Goal: Information Seeking & Learning: Learn about a topic

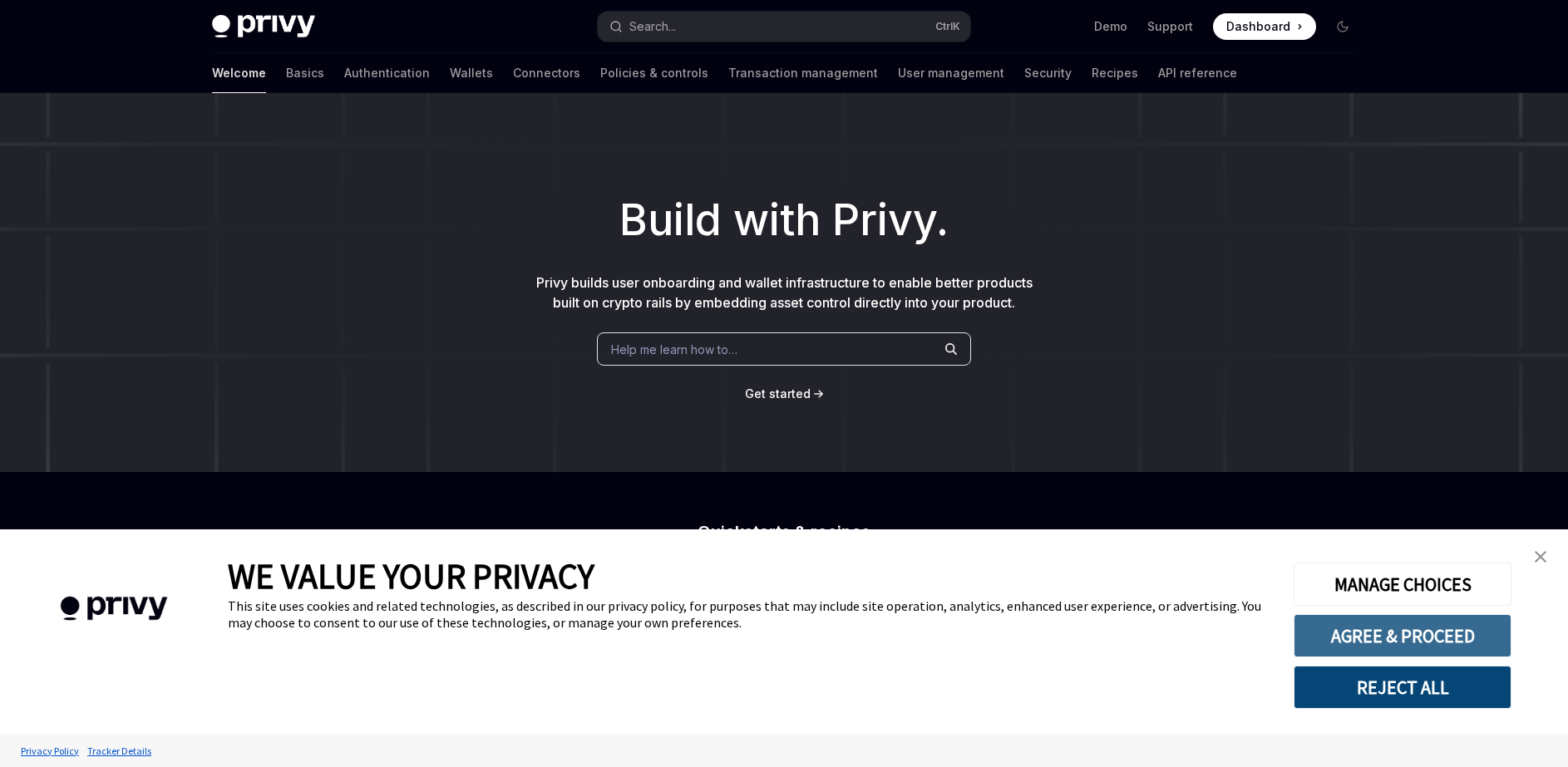
click at [1395, 626] on button "AGREE & PROCEED" at bounding box center [1402, 636] width 217 height 44
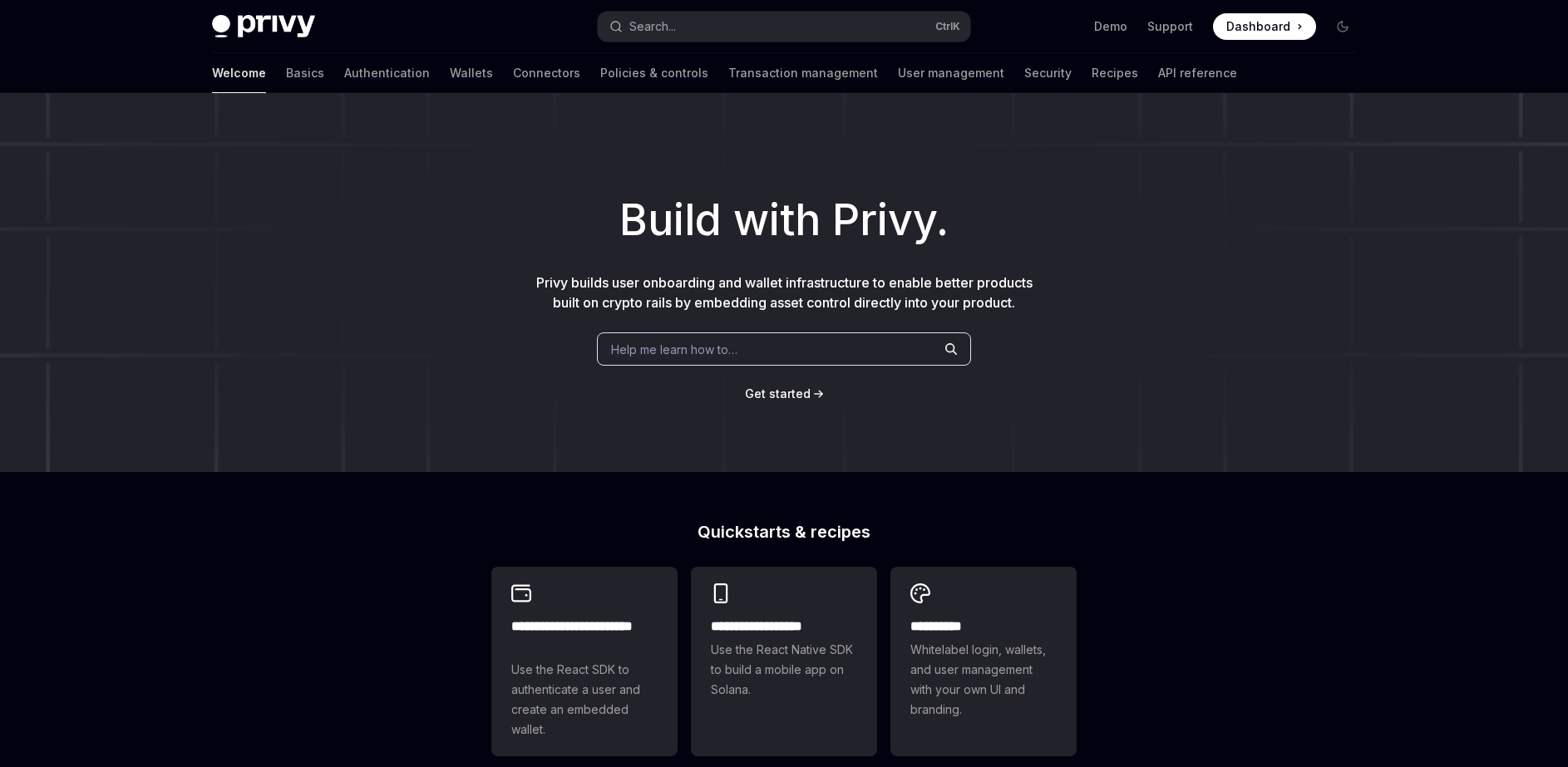
click at [1075, 263] on div "Build with Privy. Privy builds user onboarding and wallet infrastructure to ena…" at bounding box center [784, 283] width 1568 height 379
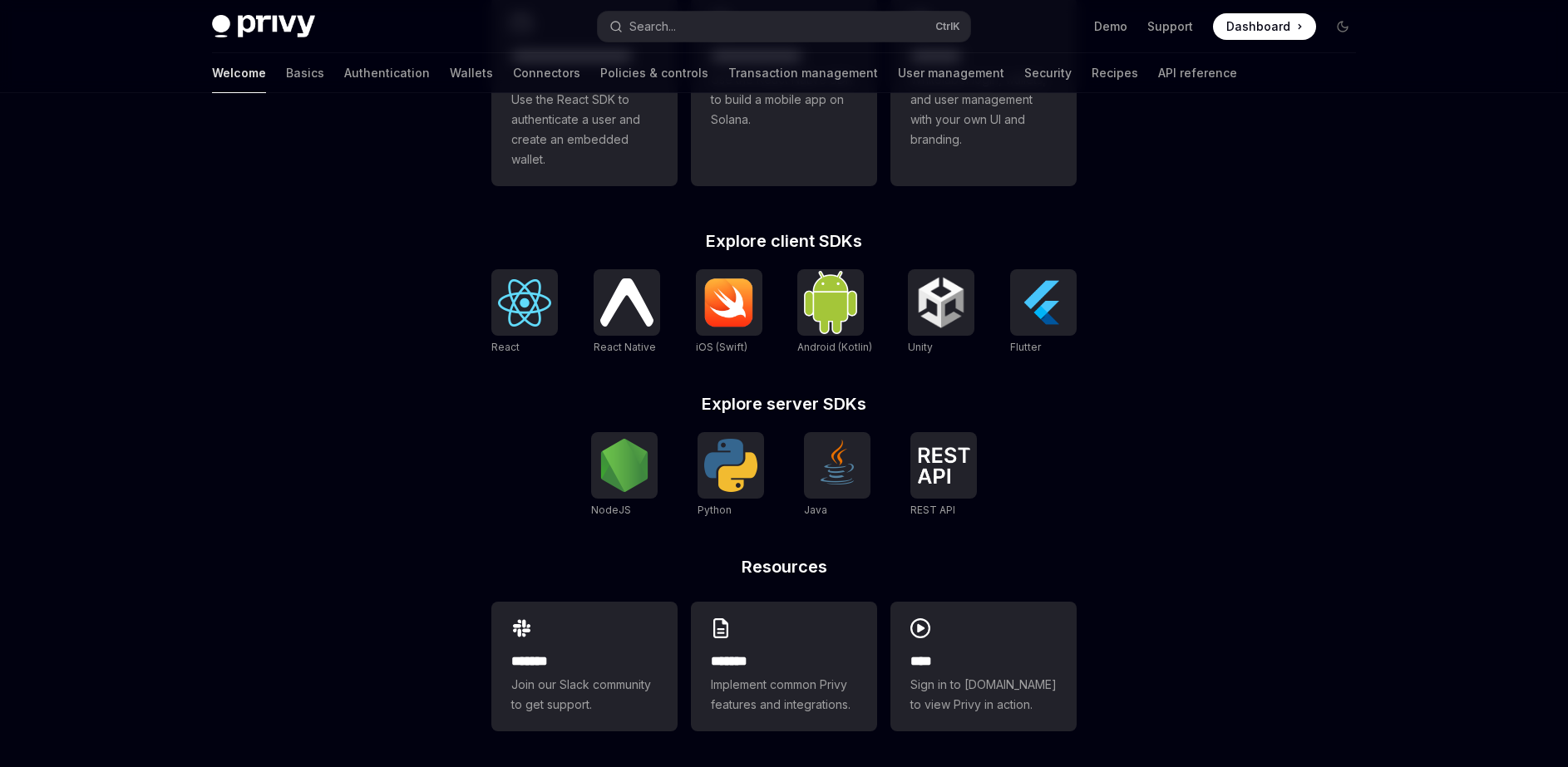
scroll to position [574, 0]
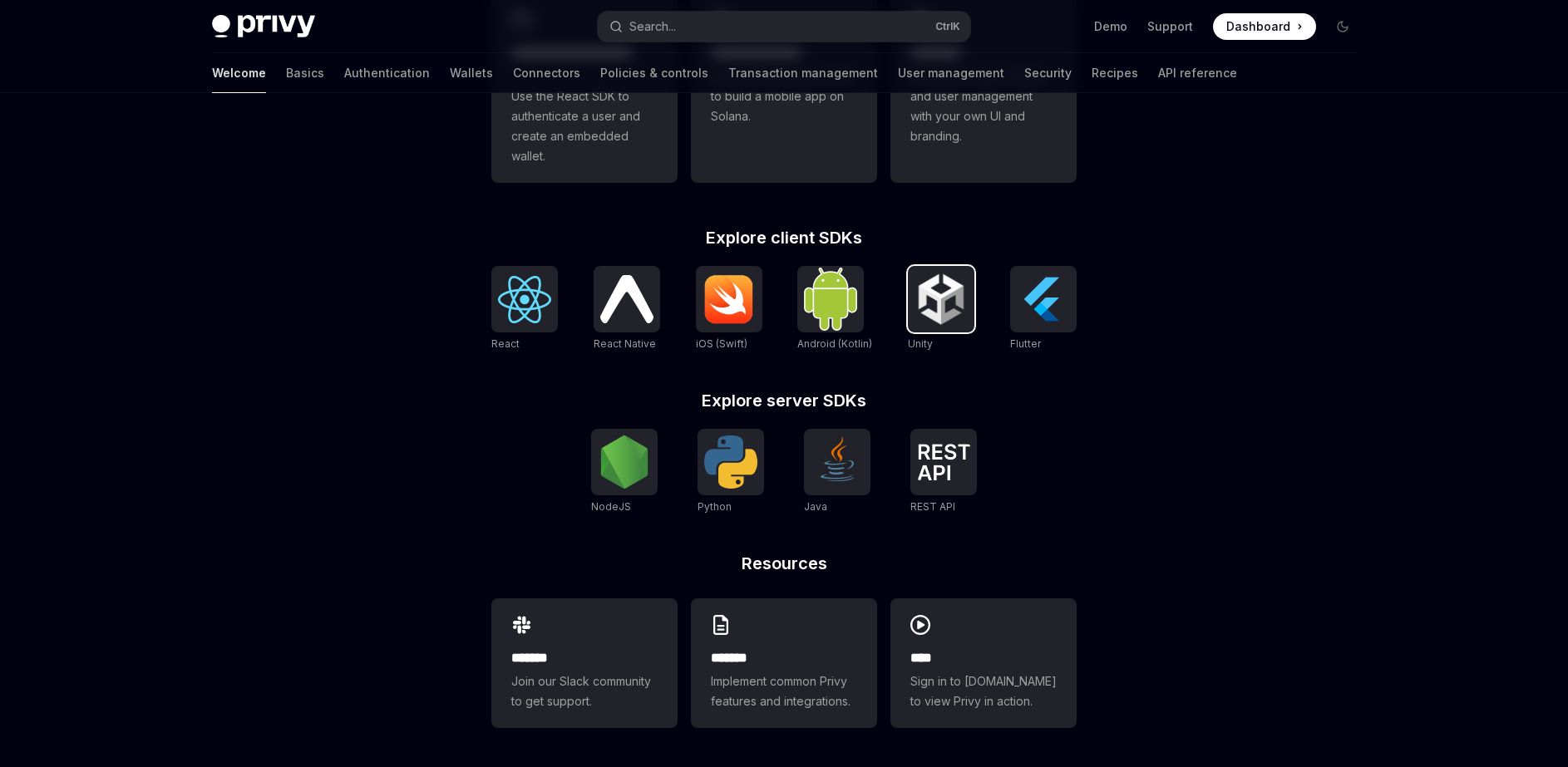
click at [923, 283] on img at bounding box center [941, 299] width 53 height 53
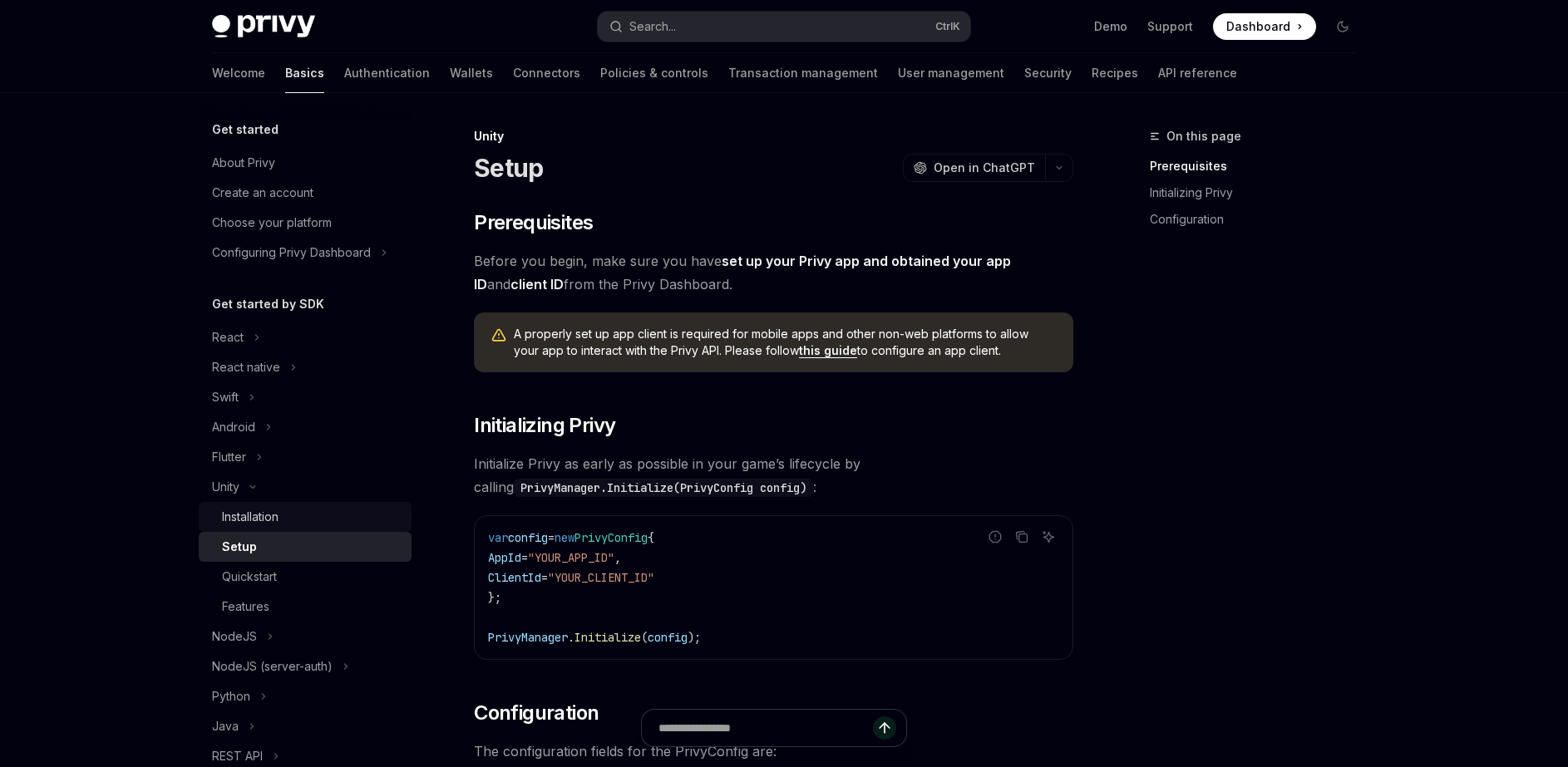
click at [245, 517] on div "Installation" at bounding box center [250, 517] width 56 height 20
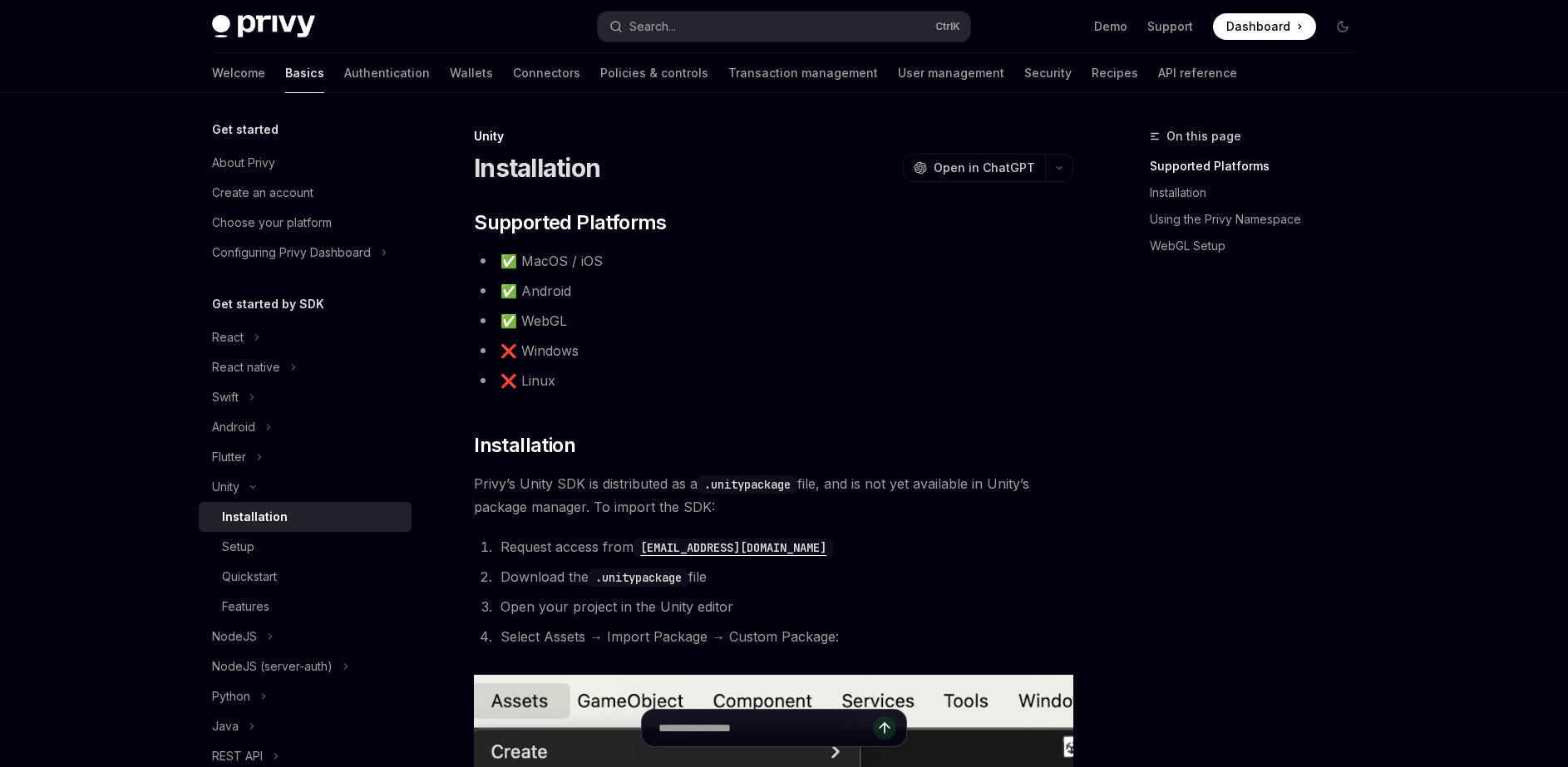
click at [534, 317] on li "✅ WebGL" at bounding box center [773, 320] width 599 height 23
click at [628, 316] on li "✅ WebGL" at bounding box center [773, 320] width 599 height 23
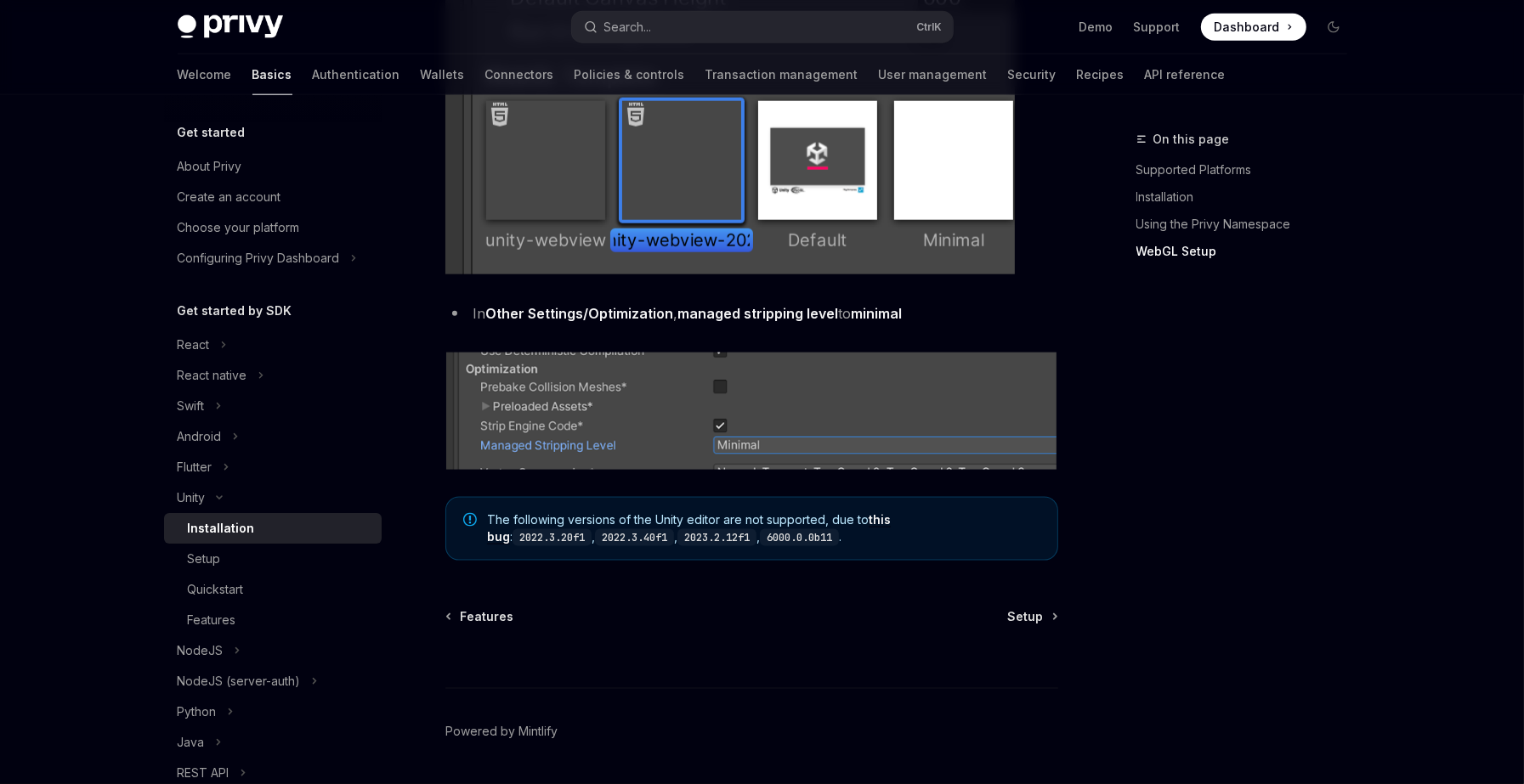
scroll to position [2107, 0]
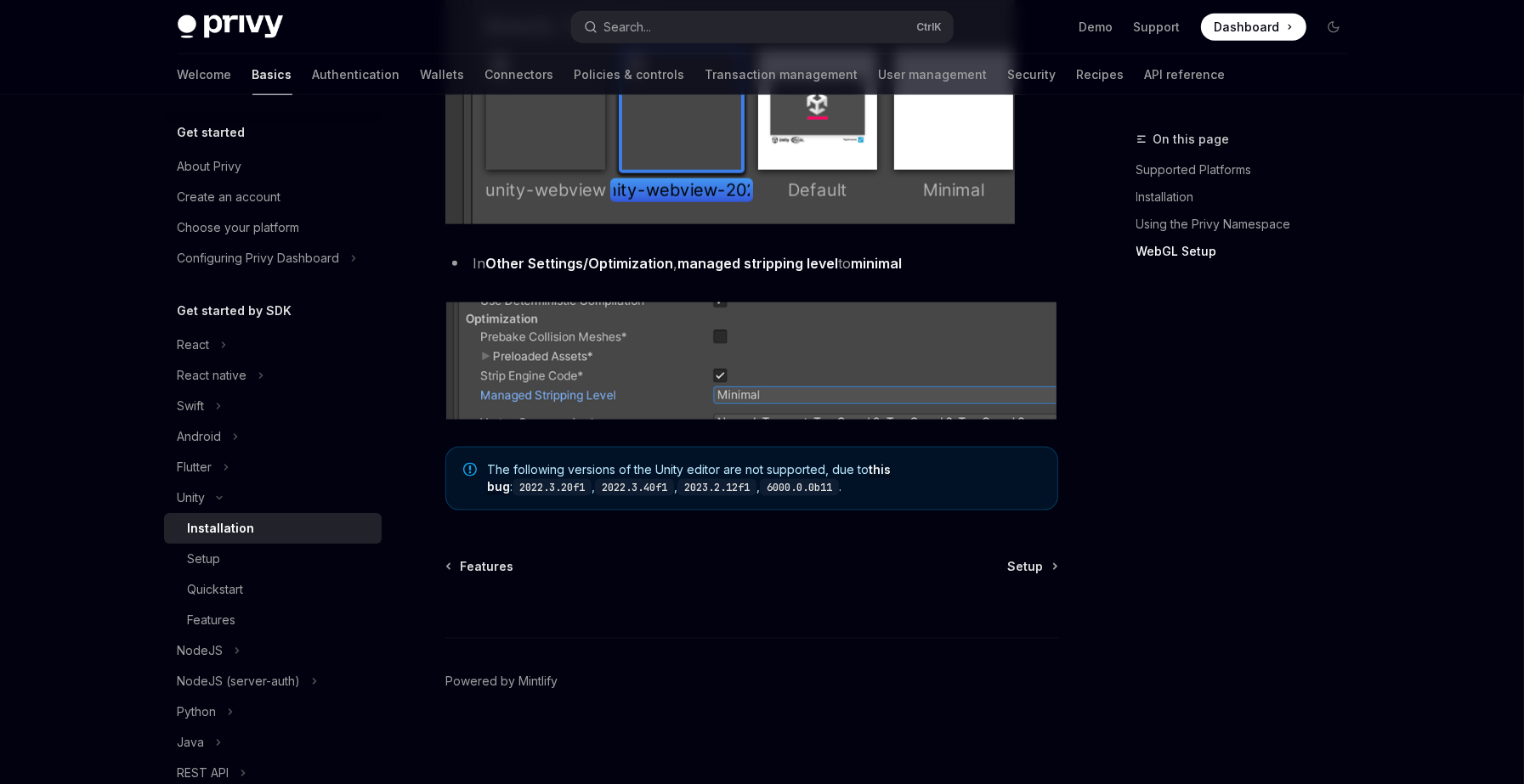
click at [586, 462] on span "The following versions of the Unity editor are not supported, due to this bug :…" at bounding box center [763, 478] width 553 height 35
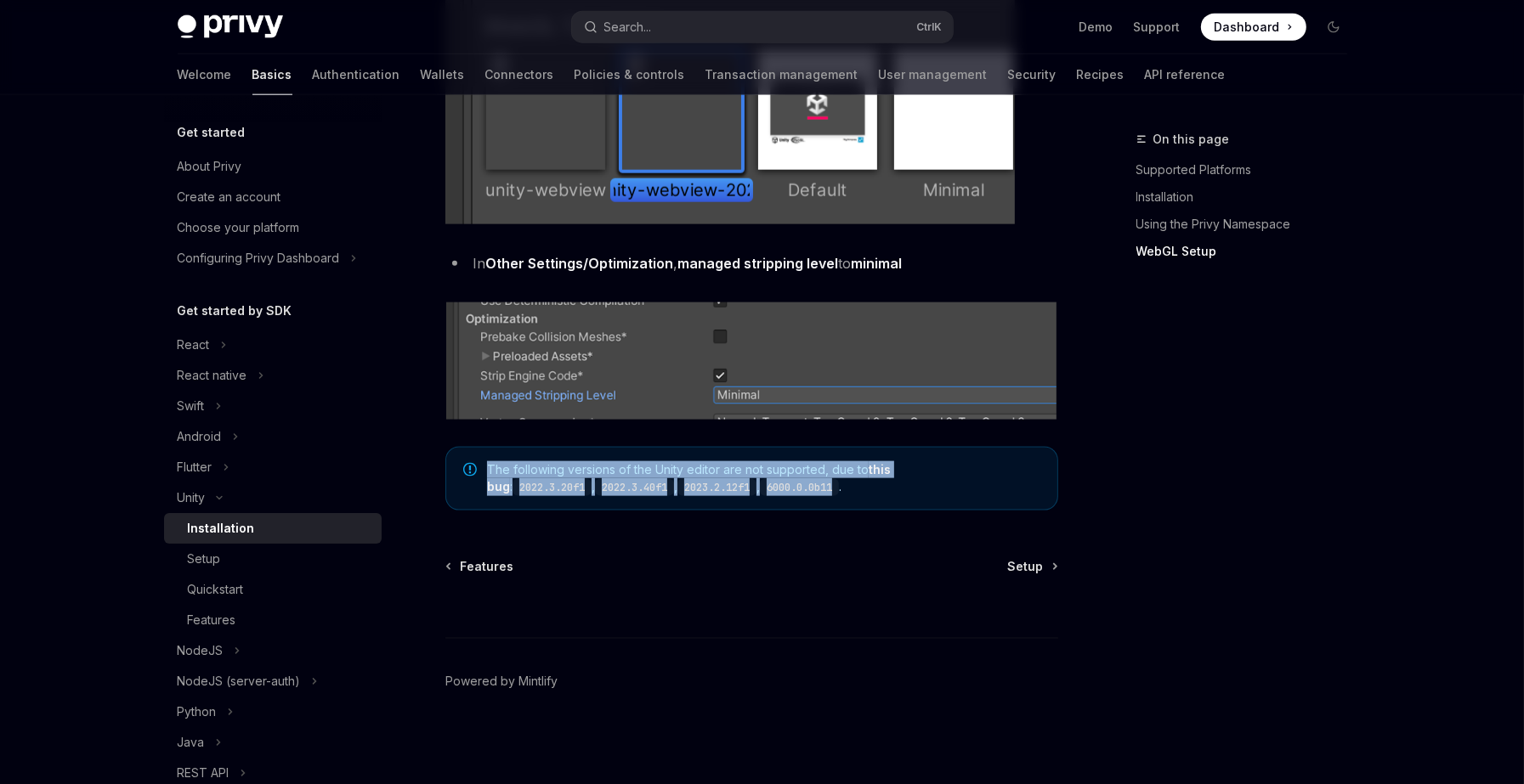
click at [586, 462] on span "The following versions of the Unity editor are not supported, due to this bug :…" at bounding box center [763, 478] width 553 height 35
click at [662, 462] on span "The following versions of the Unity editor are not supported, due to this bug :…" at bounding box center [763, 478] width 553 height 35
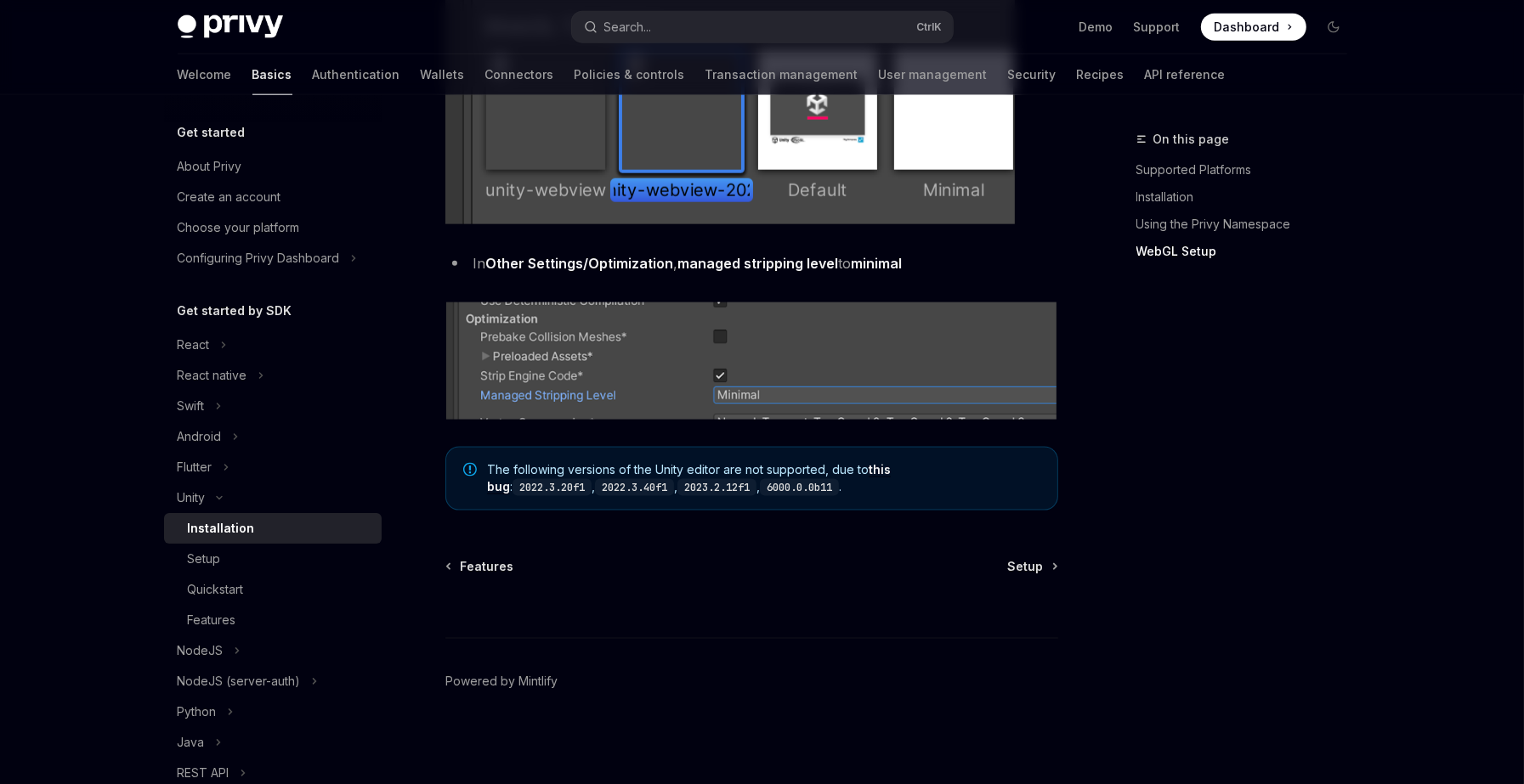
click at [773, 491] on span "The following versions of the Unity editor are not supported, due to this bug :…" at bounding box center [763, 478] width 553 height 35
click at [1040, 573] on span "Setup" at bounding box center [1026, 566] width 36 height 17
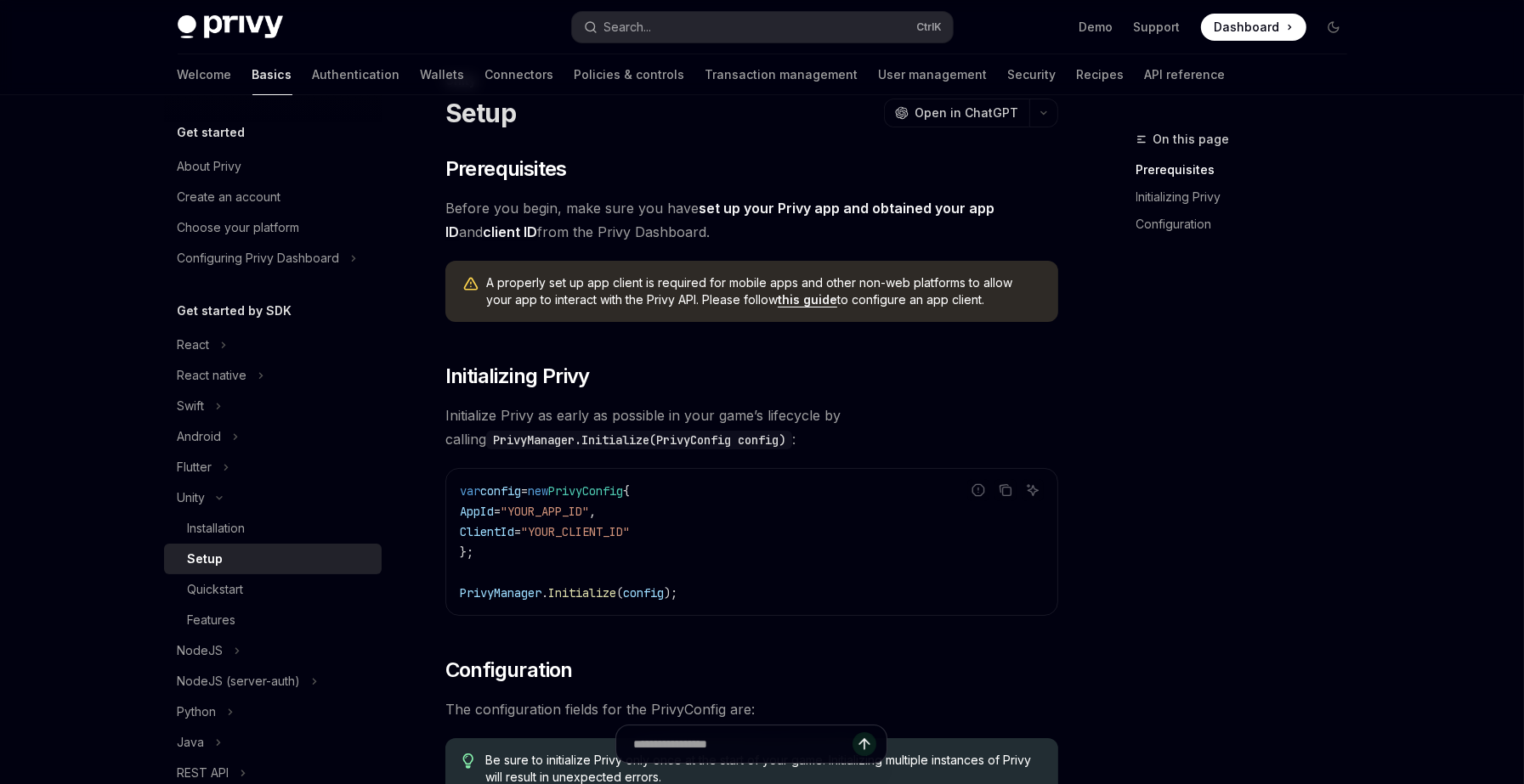
scroll to position [346, 0]
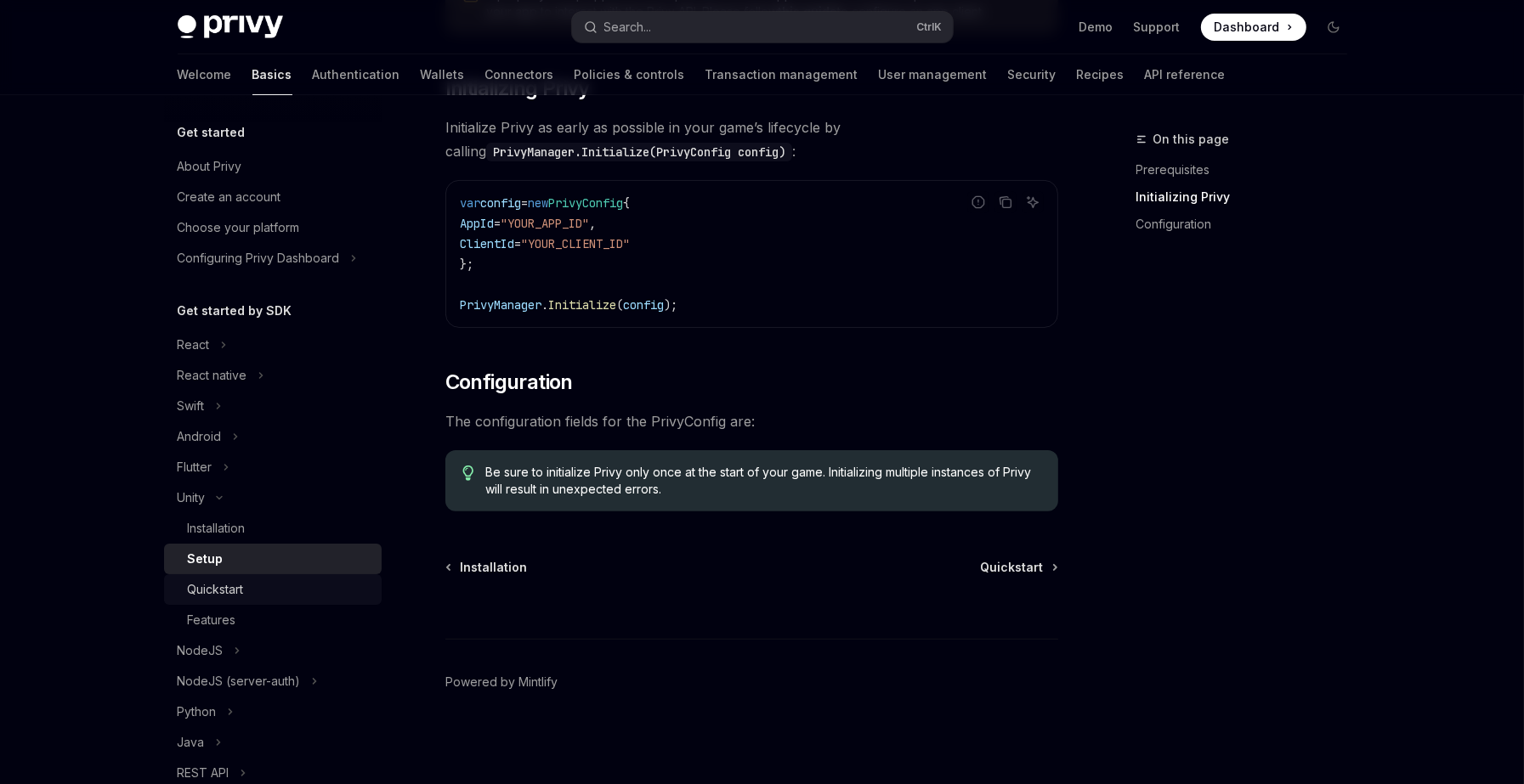
click at [225, 600] on link "Quickstart" at bounding box center [272, 589] width 217 height 31
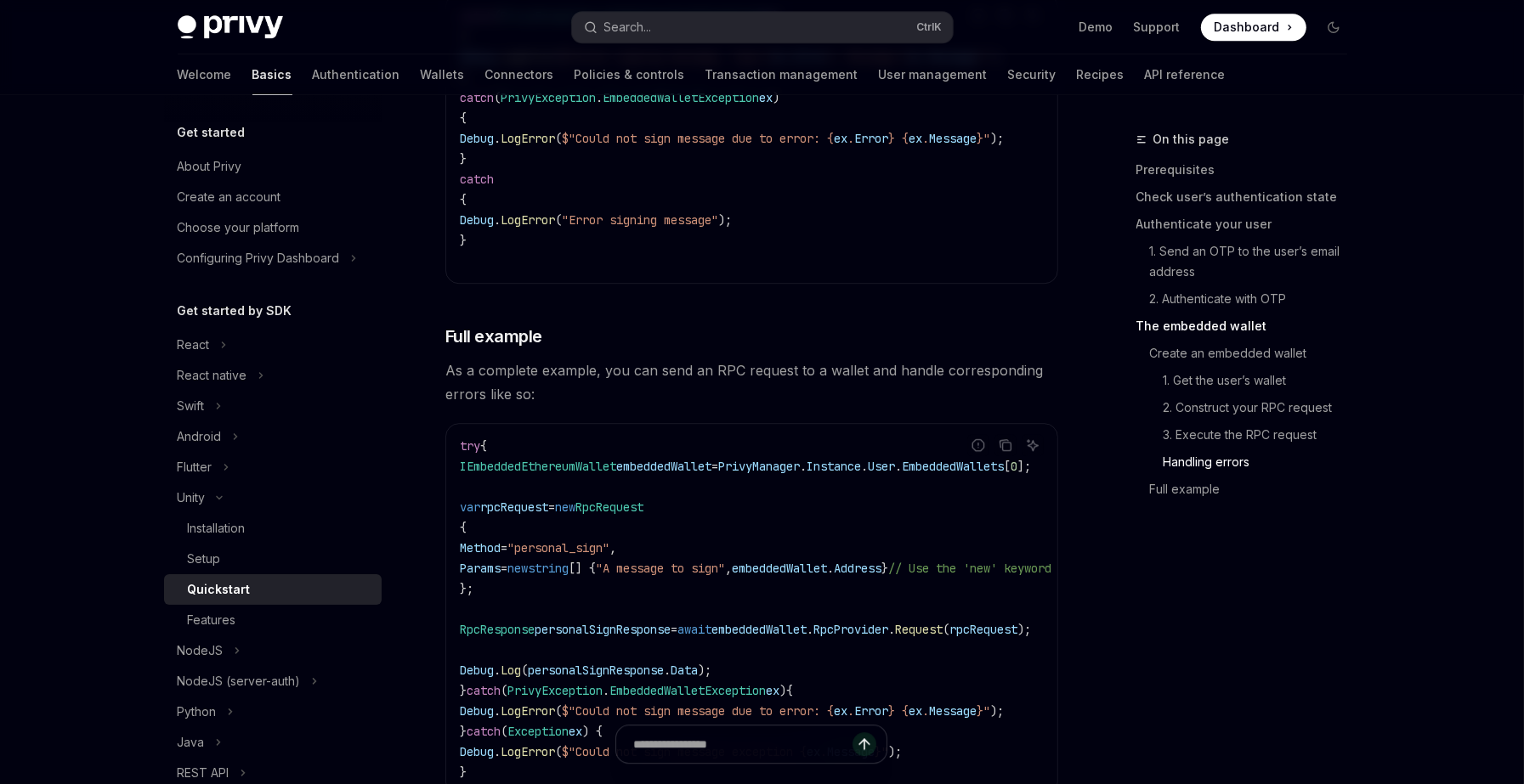
scroll to position [4877, 0]
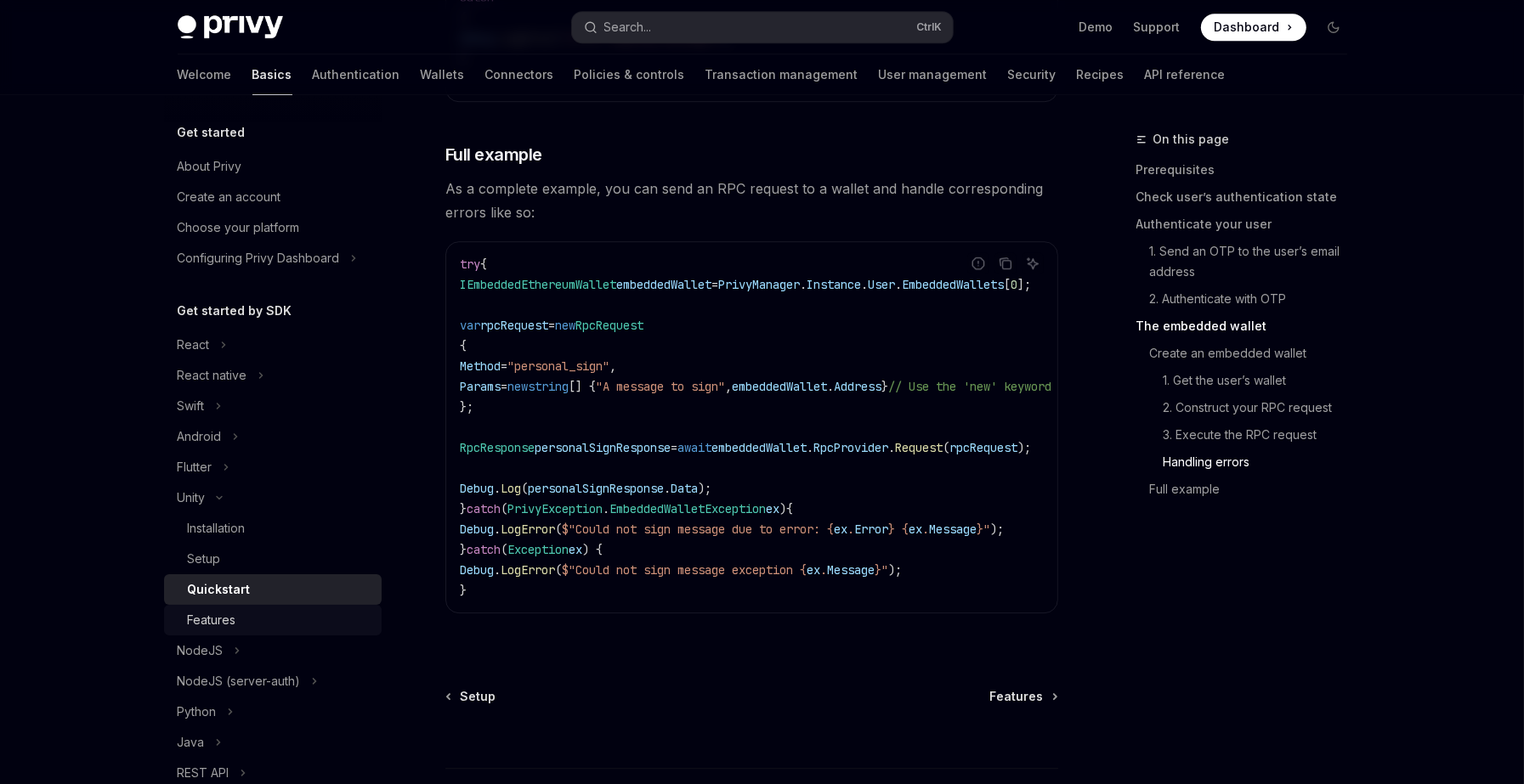
click at [225, 624] on div "Features" at bounding box center [211, 620] width 49 height 21
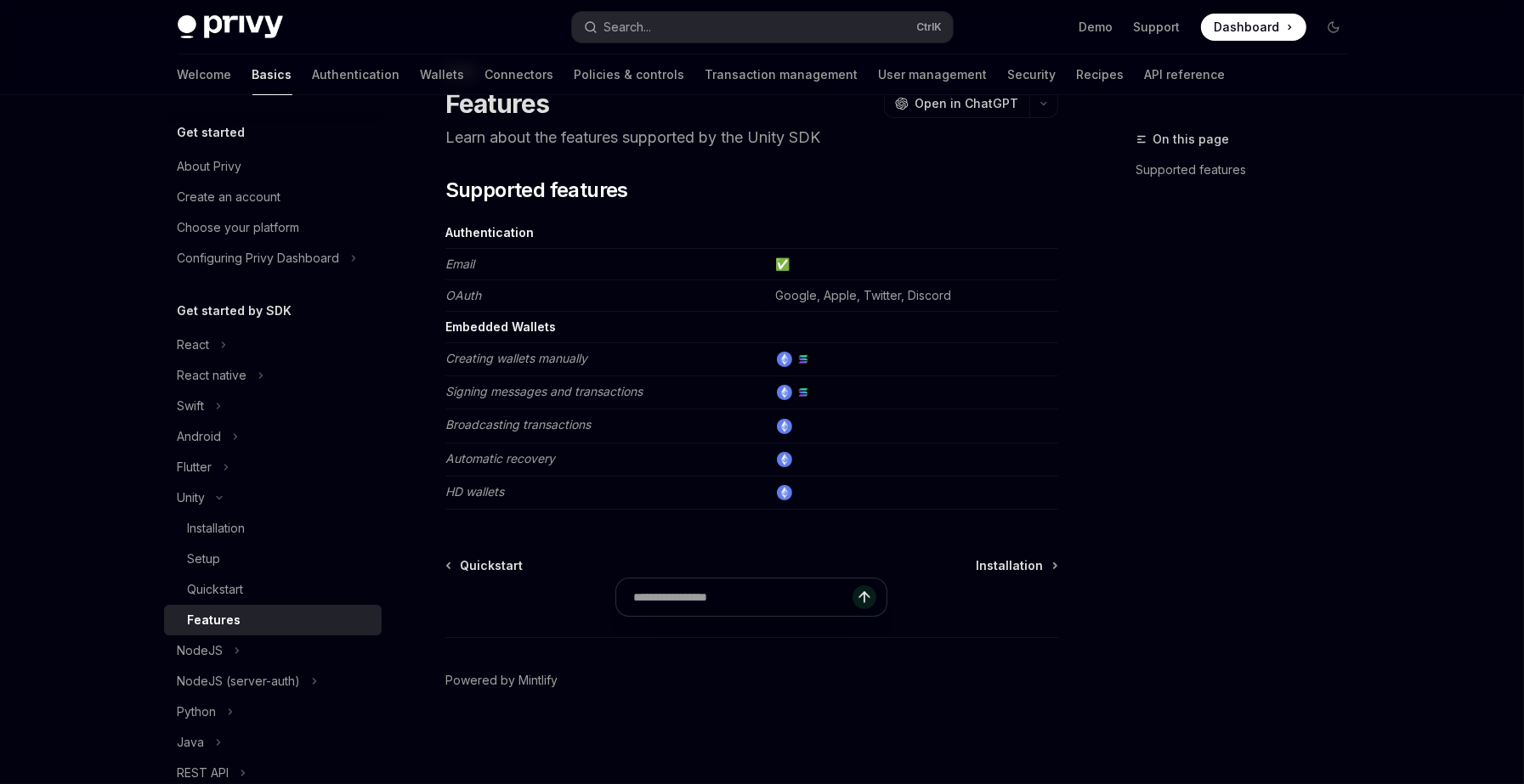
scroll to position [56, 0]
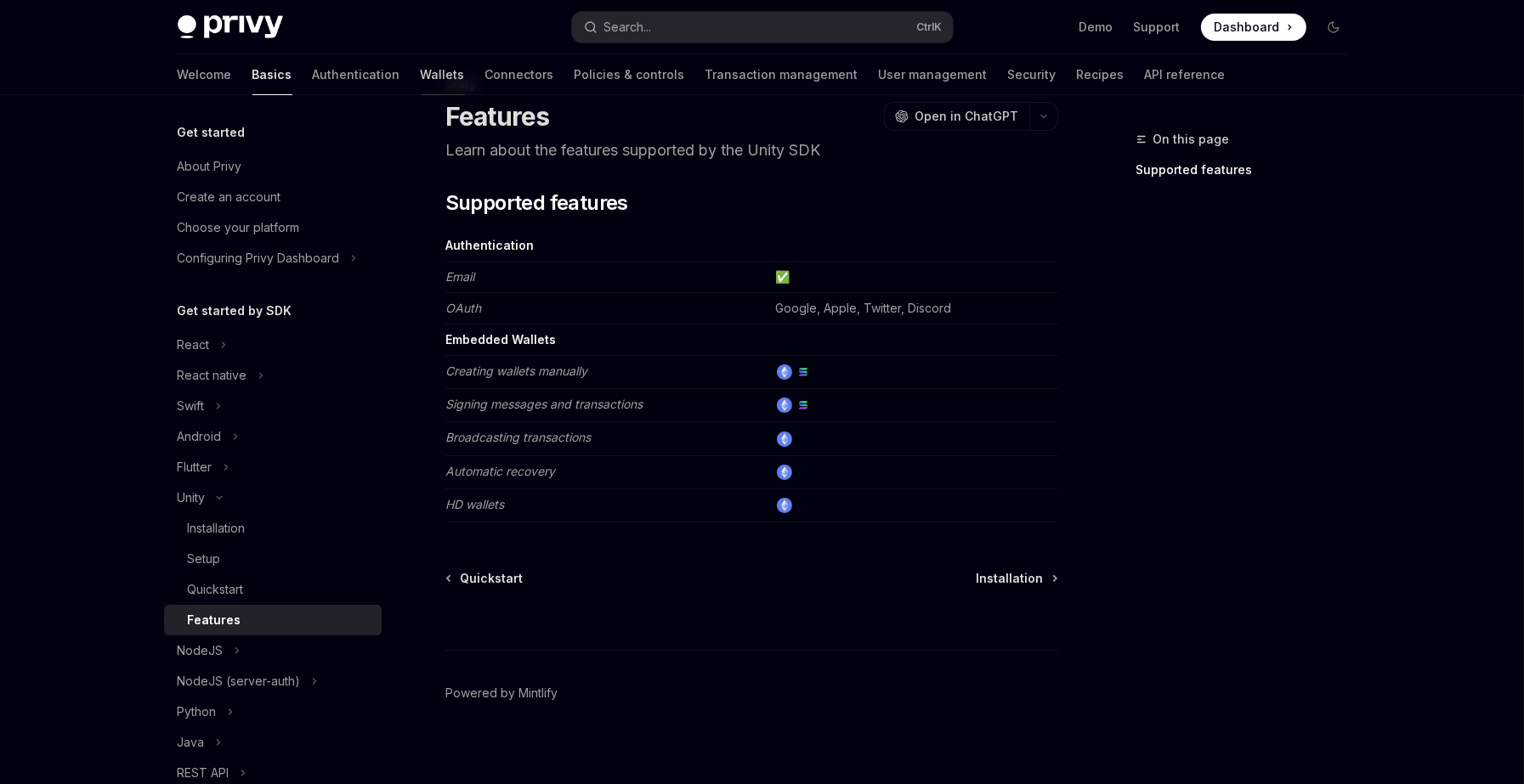
click at [421, 73] on link "Wallets" at bounding box center [443, 74] width 45 height 41
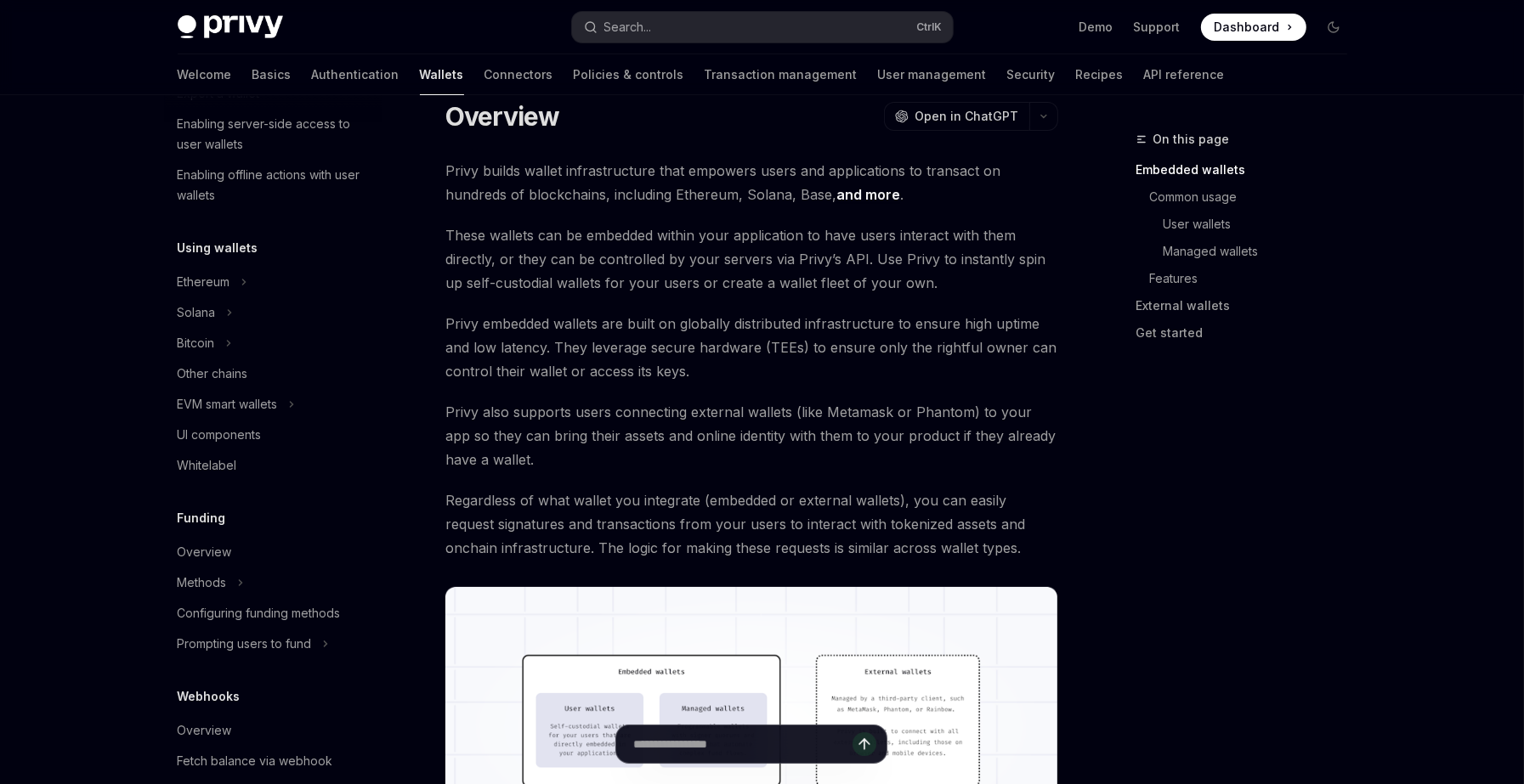
scroll to position [293, 0]
click at [247, 281] on icon at bounding box center [243, 281] width 7 height 21
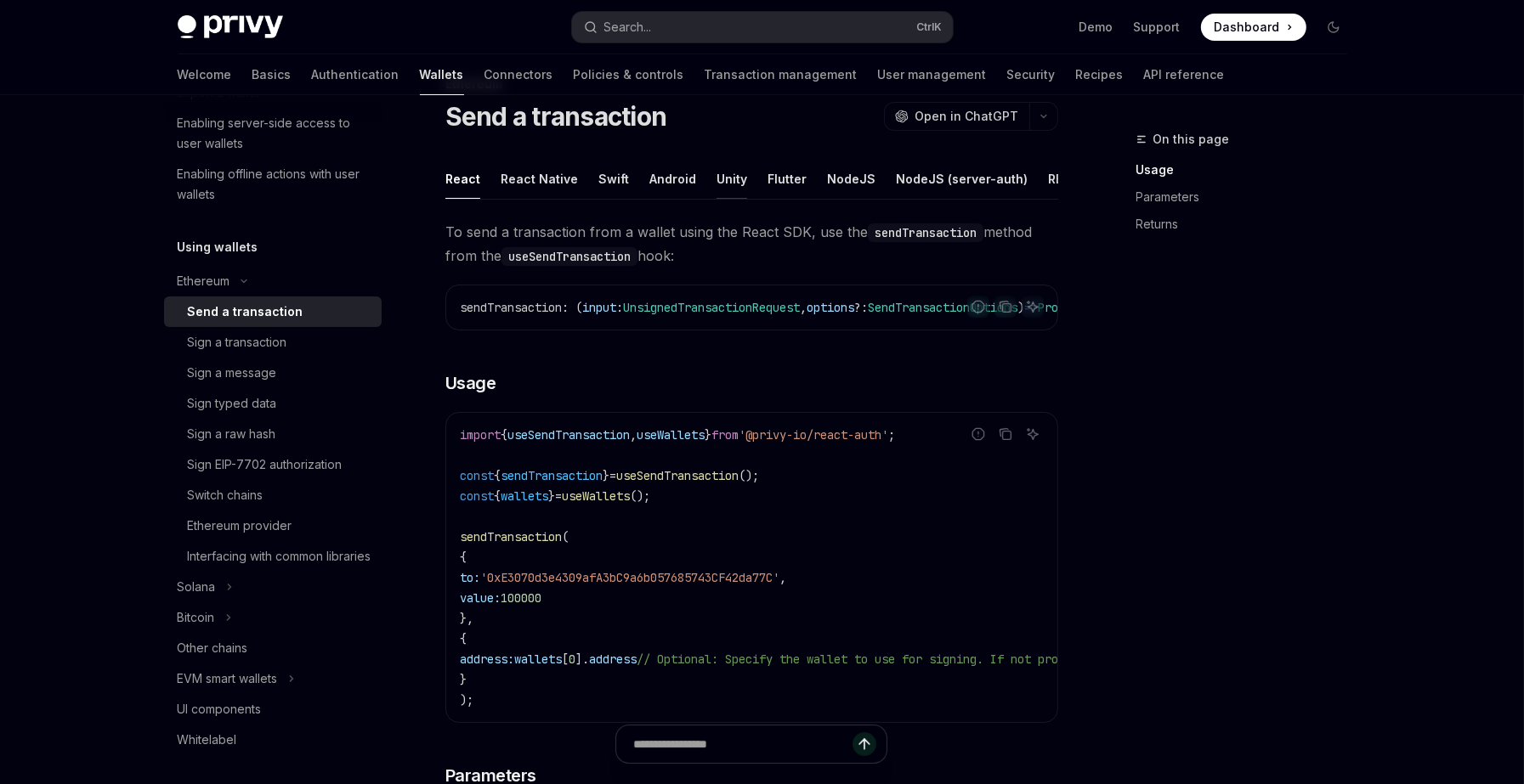
click at [717, 180] on button "Unity" at bounding box center [732, 179] width 31 height 40
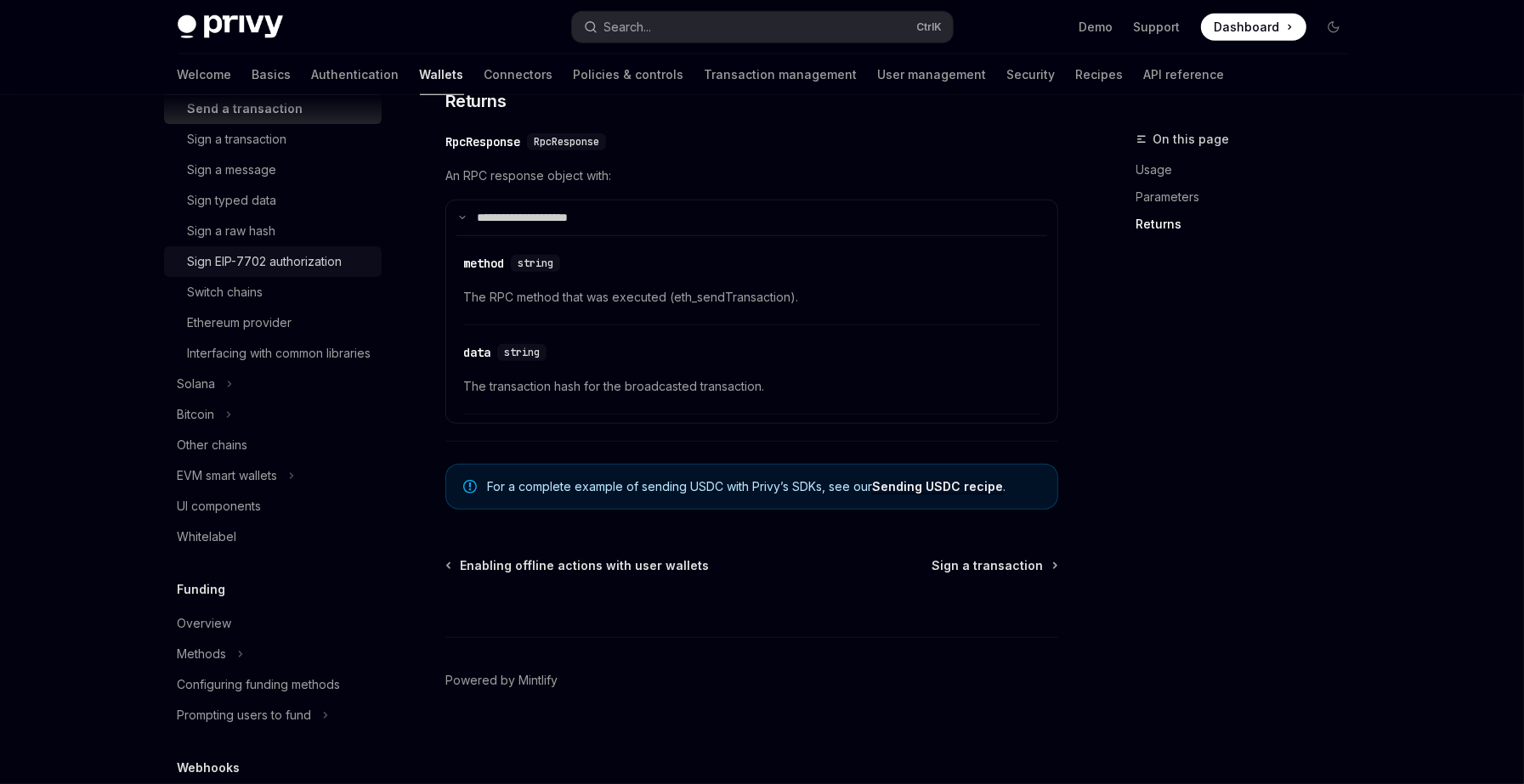
scroll to position [587, 0]
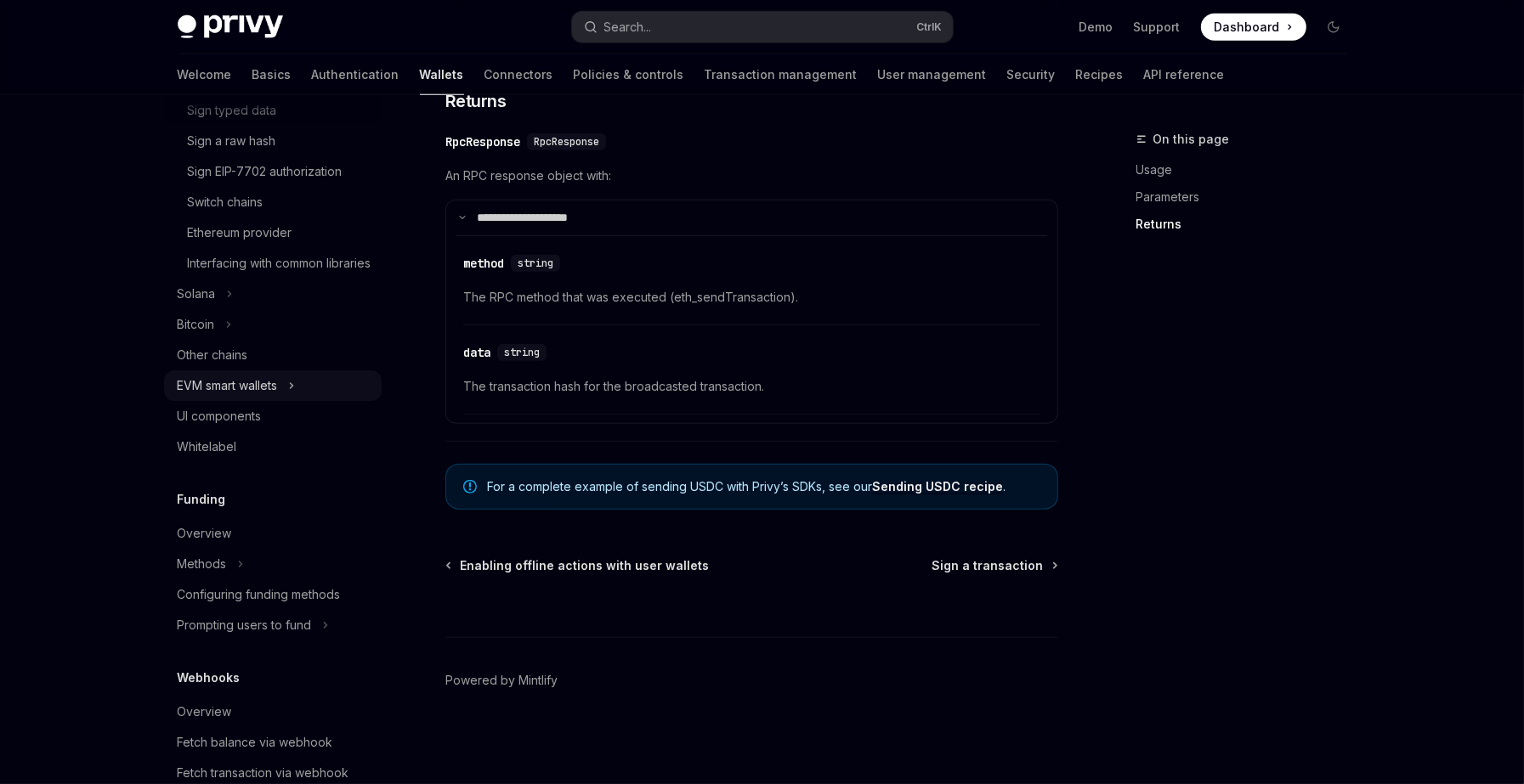
click at [283, 401] on button "EVM smart wallets" at bounding box center [272, 385] width 217 height 31
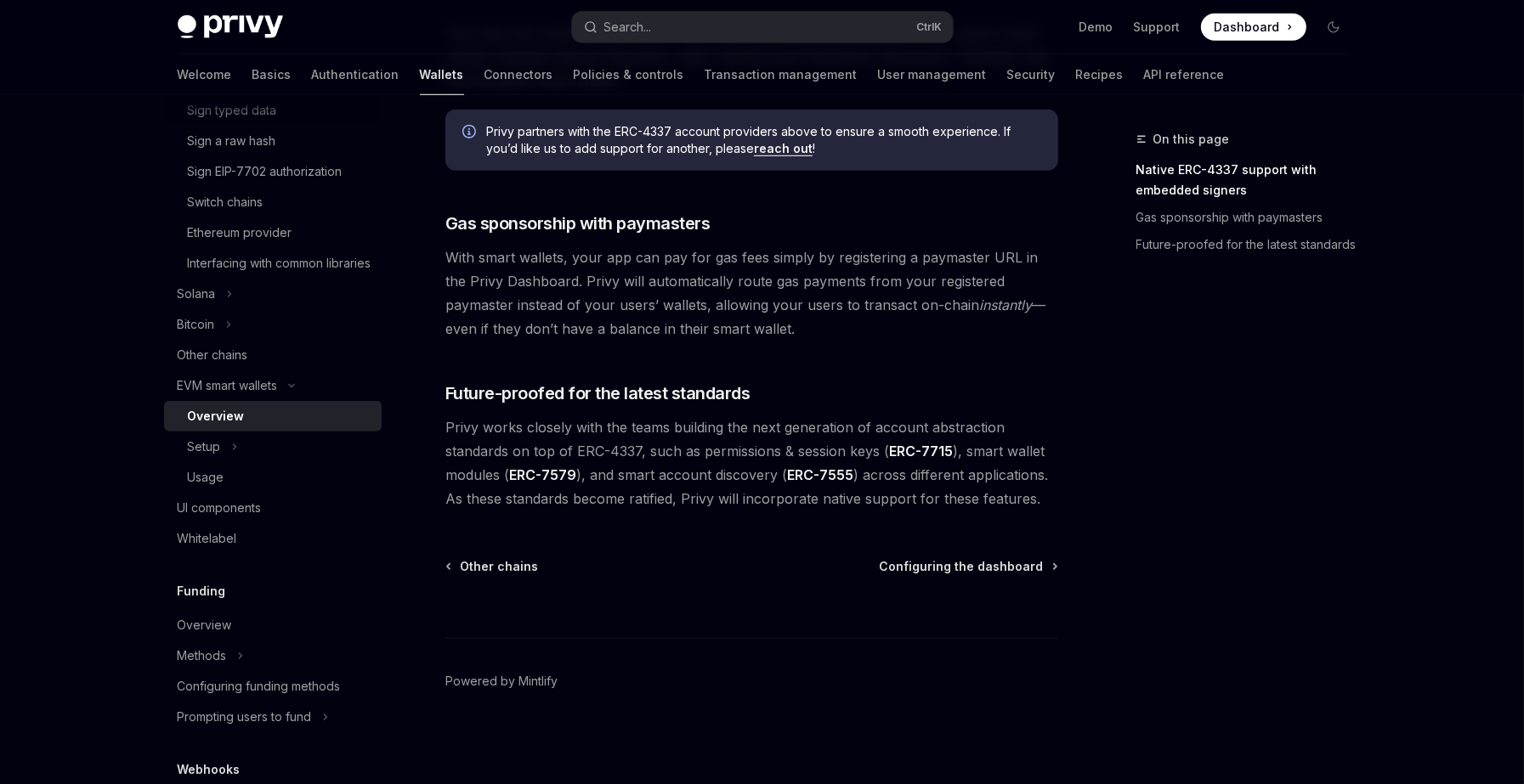
scroll to position [1063, 0]
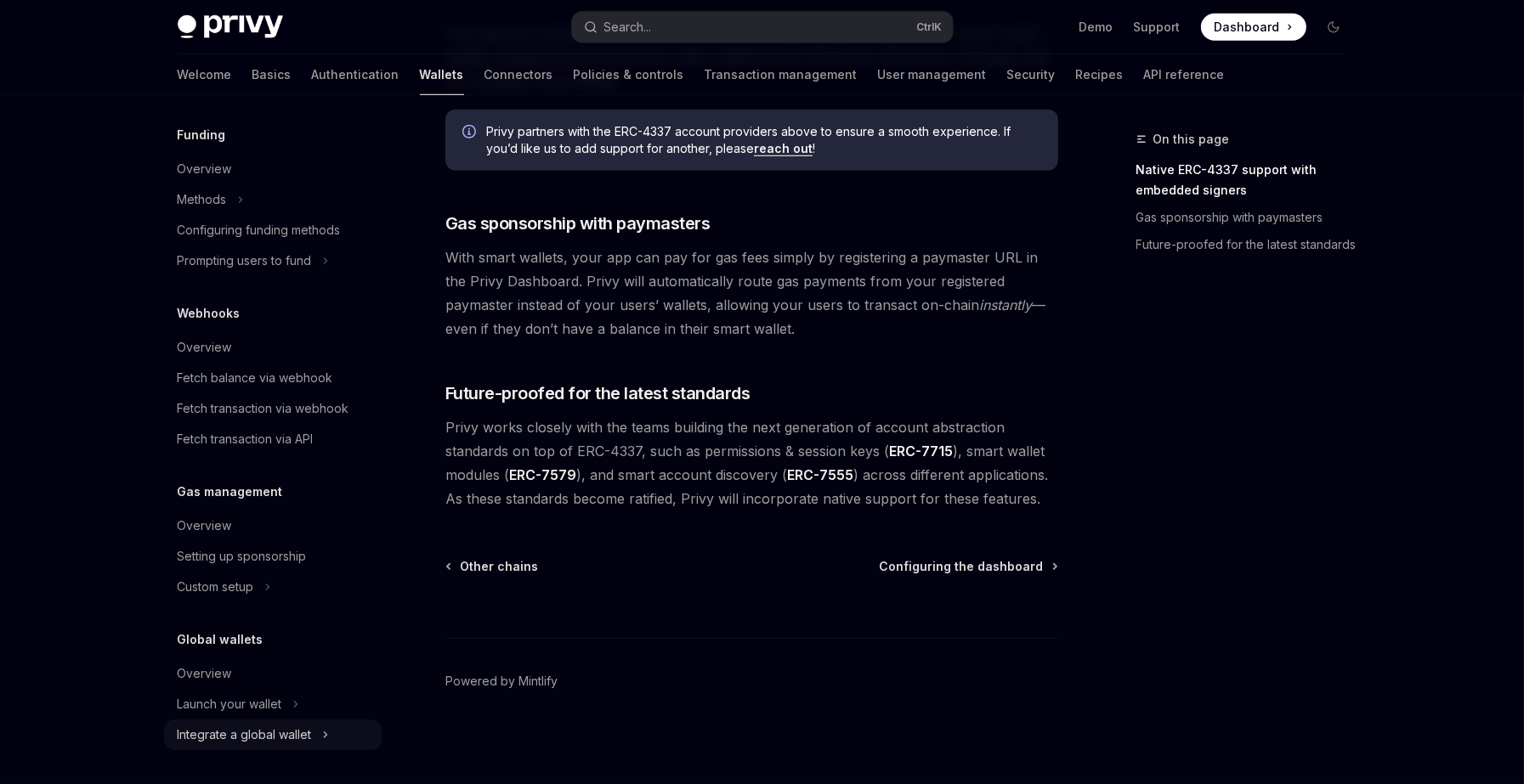
click at [225, 732] on div "Integrate a global wallet" at bounding box center [244, 734] width 134 height 21
type textarea "*"
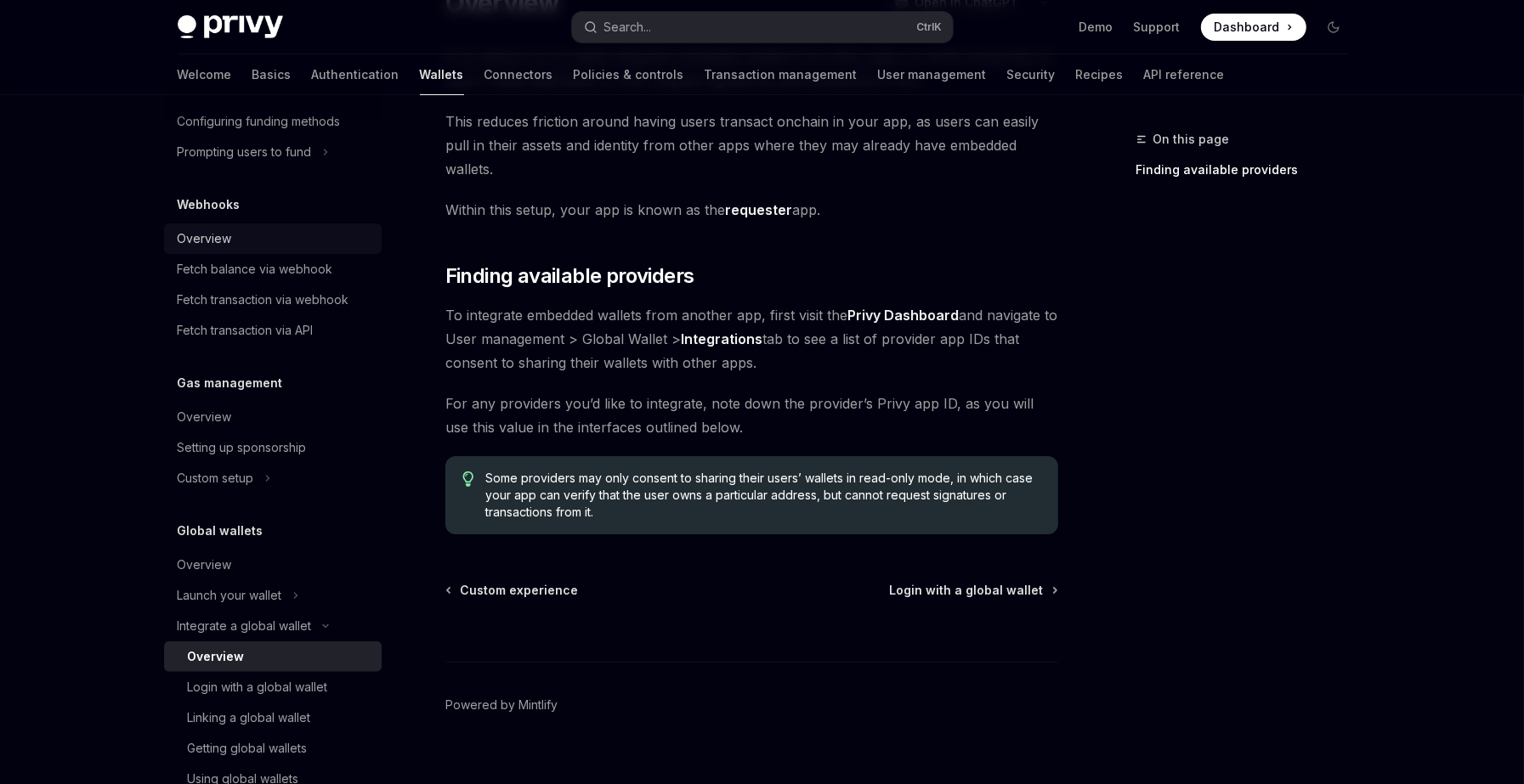
scroll to position [1276, 0]
